Goal: Find specific page/section: Find specific page/section

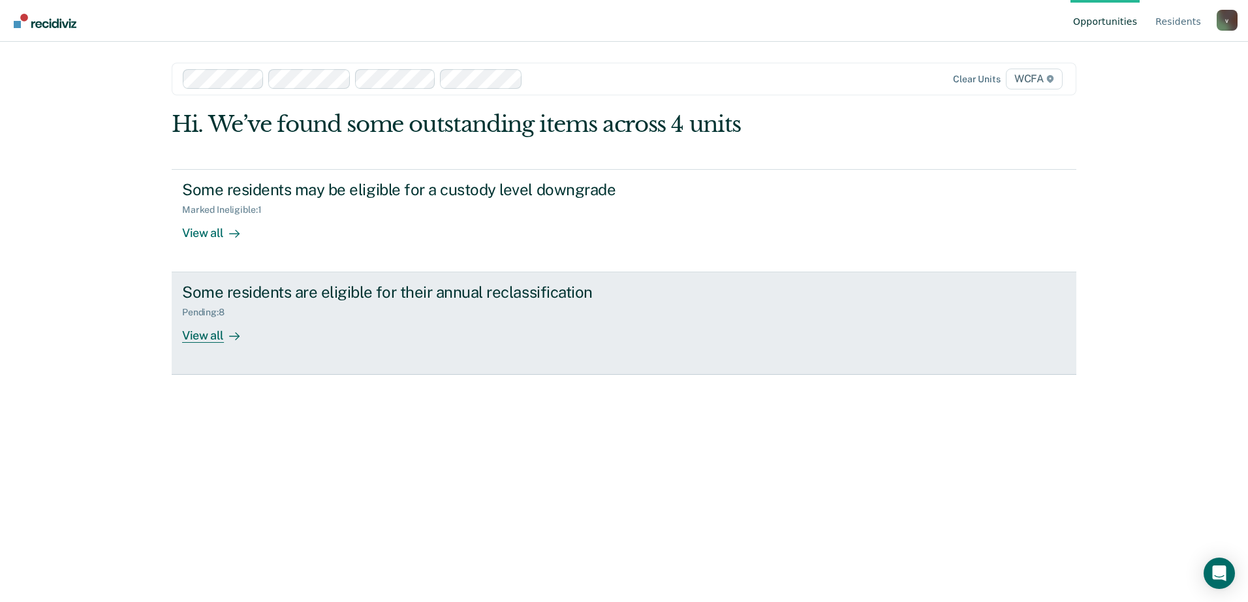
click at [247, 342] on div "View all" at bounding box center [218, 330] width 73 height 25
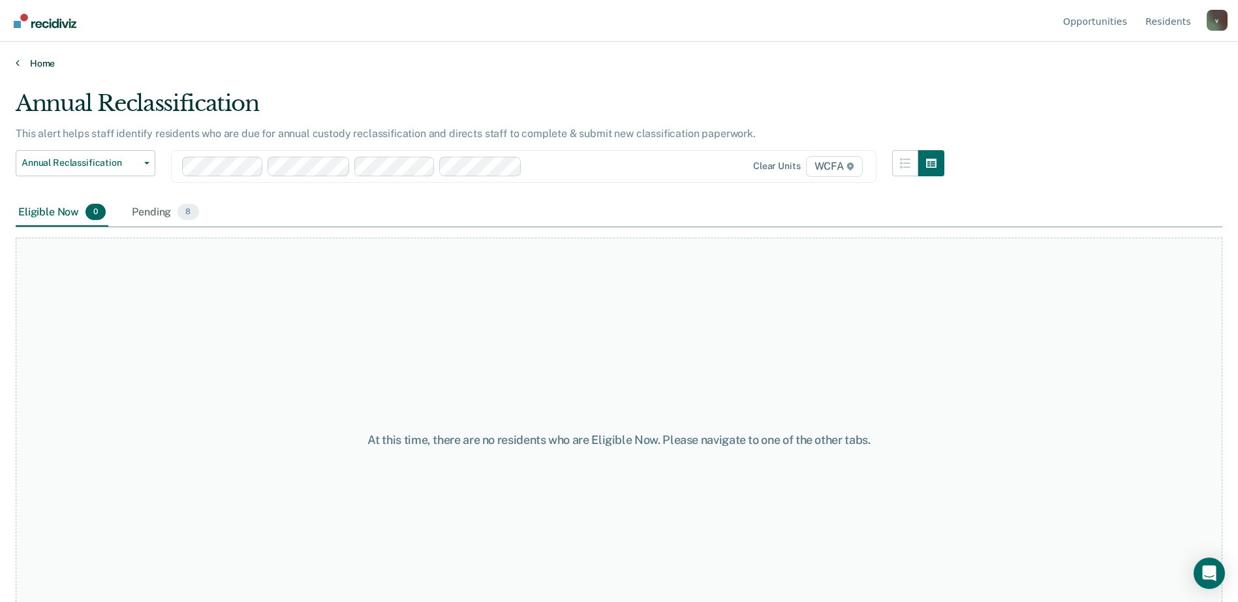
click at [44, 60] on link "Home" at bounding box center [619, 63] width 1207 height 12
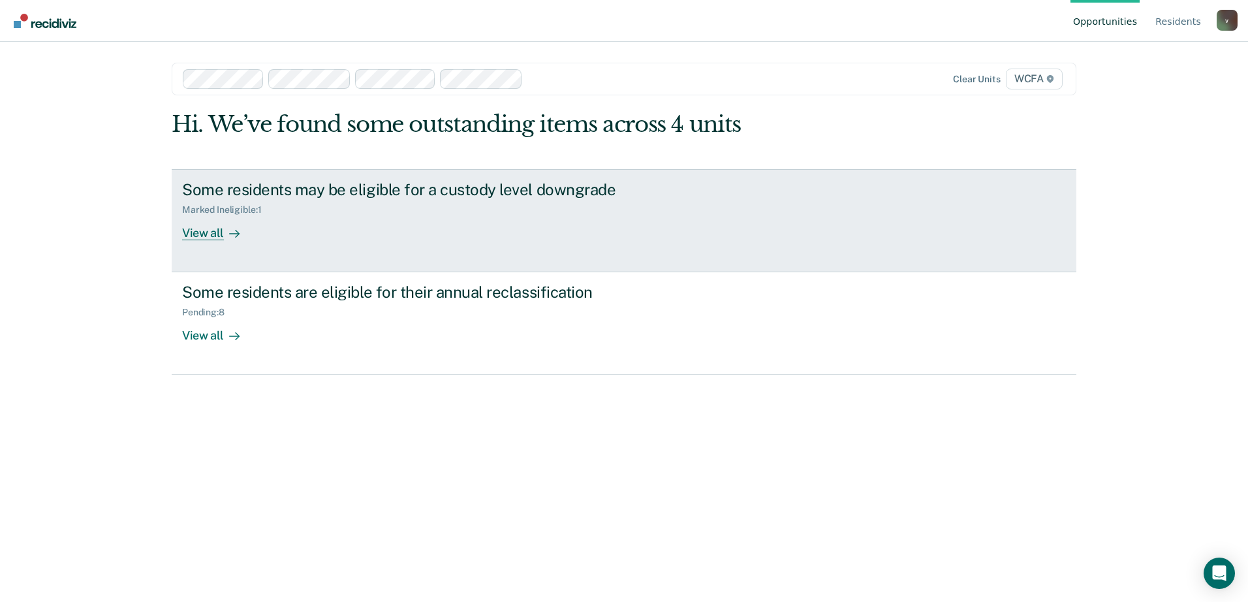
click at [212, 244] on link "Some residents may be eligible for a custody level downgrade Marked Ineligible …" at bounding box center [624, 220] width 905 height 103
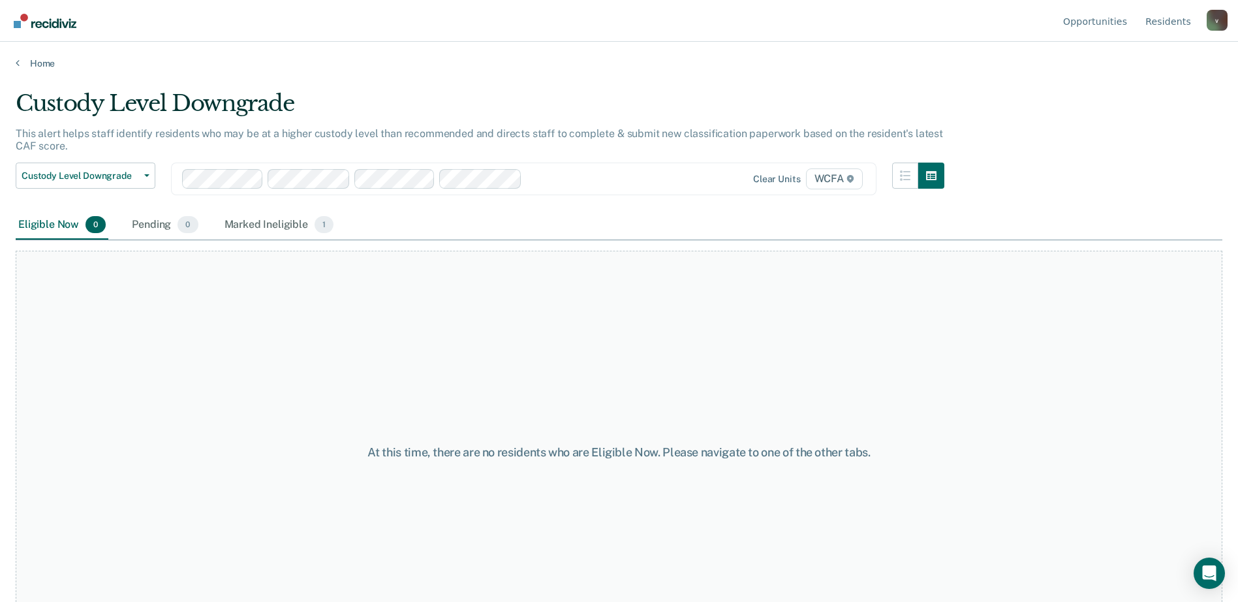
click at [49, 52] on div "Home" at bounding box center [619, 55] width 1238 height 27
click at [46, 59] on link "Home" at bounding box center [619, 63] width 1207 height 12
